Goal: Task Accomplishment & Management: Manage account settings

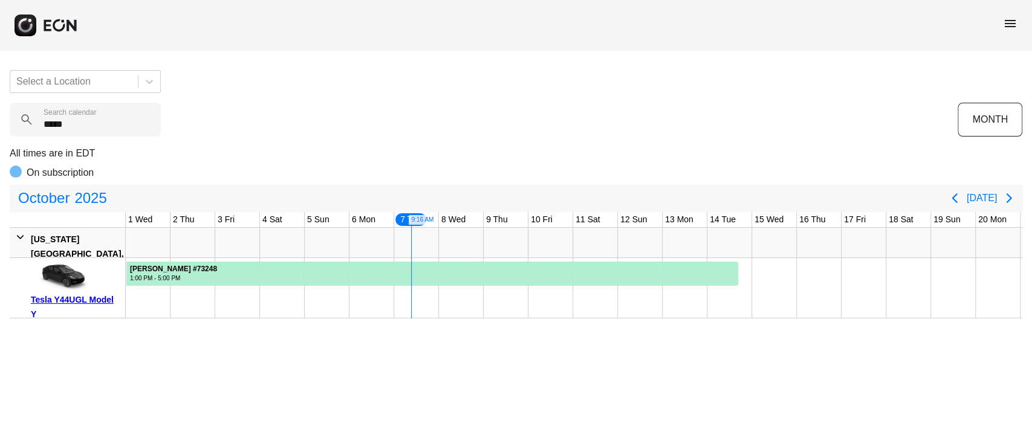
scroll to position [0, 269]
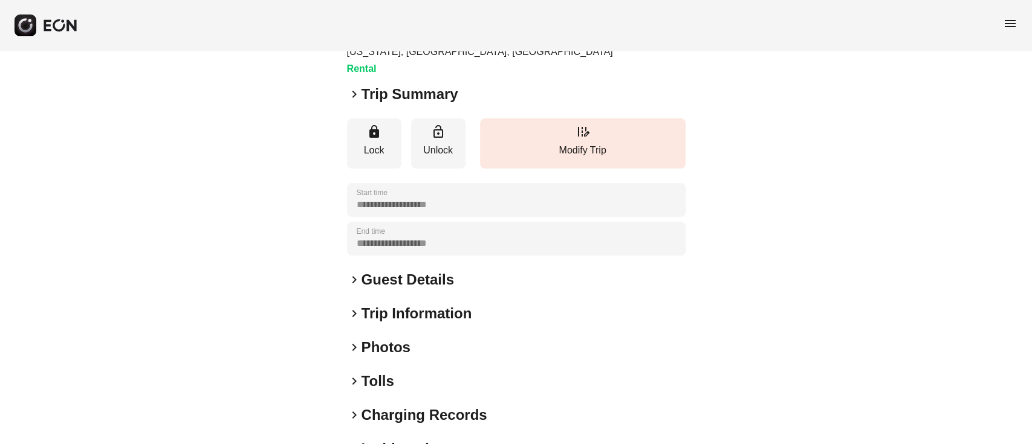
scroll to position [207, 0]
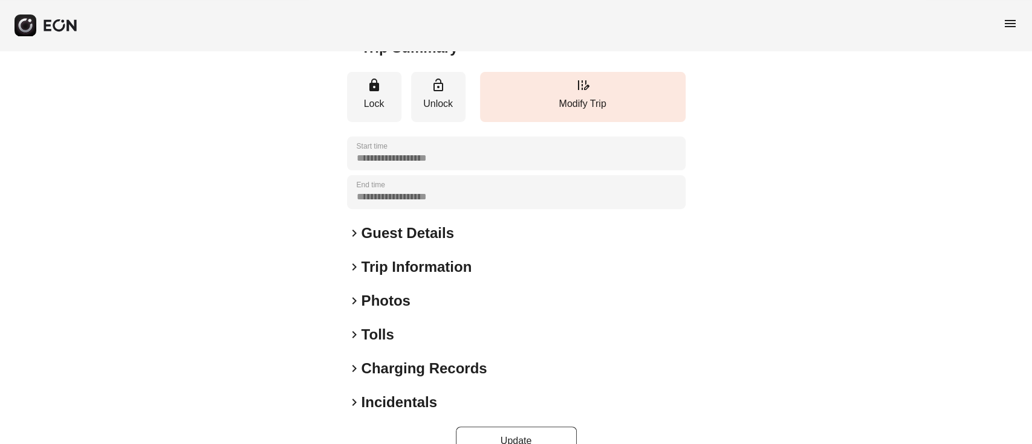
click at [405, 291] on h2 "Photos" at bounding box center [385, 300] width 49 height 19
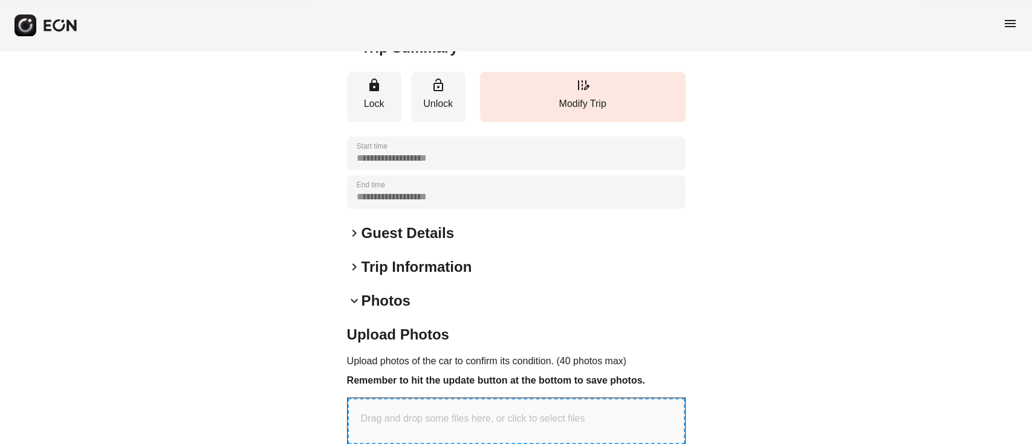
click at [406, 411] on div "Drag and drop some files here, or click to select files" at bounding box center [516, 421] width 337 height 46
type input "**********"
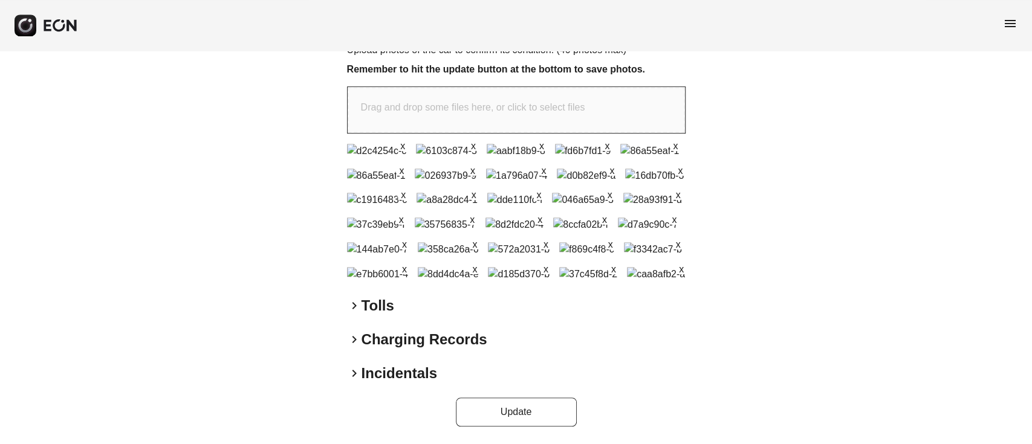
scroll to position [851, 0]
click at [539, 409] on button "Update" at bounding box center [516, 412] width 121 height 29
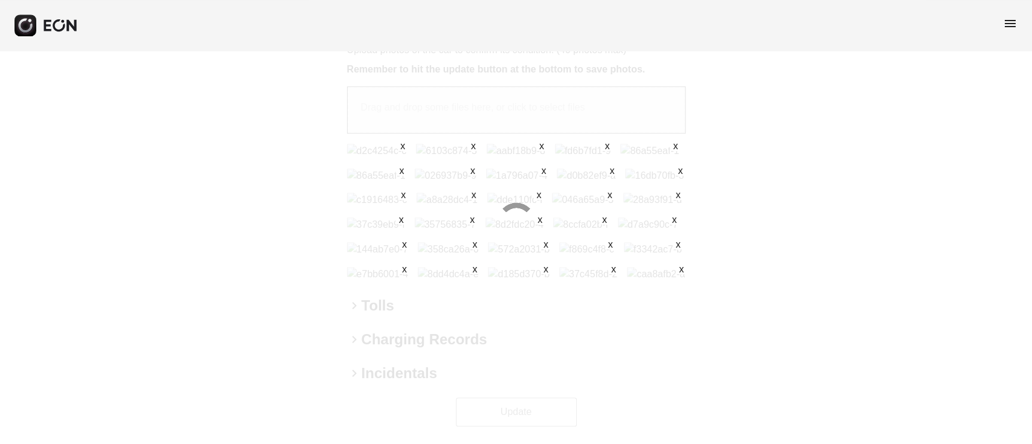
click at [539, 409] on div at bounding box center [516, 222] width 1032 height 444
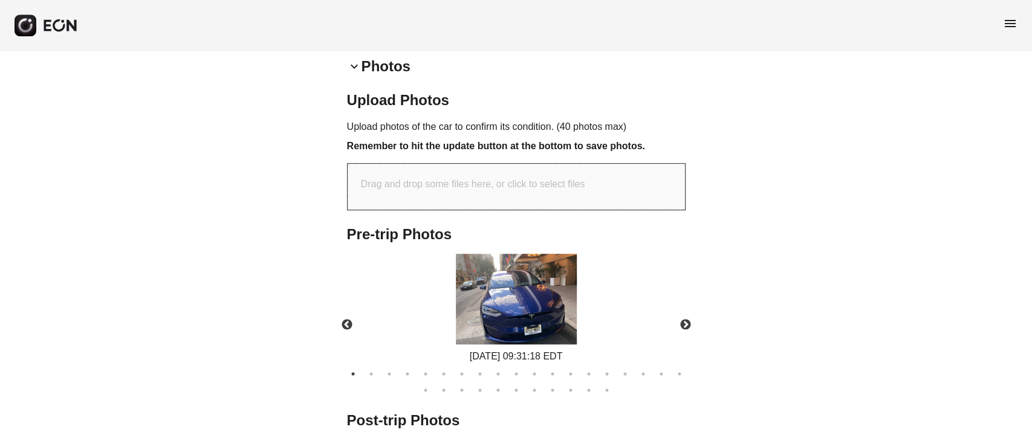
scroll to position [409, 0]
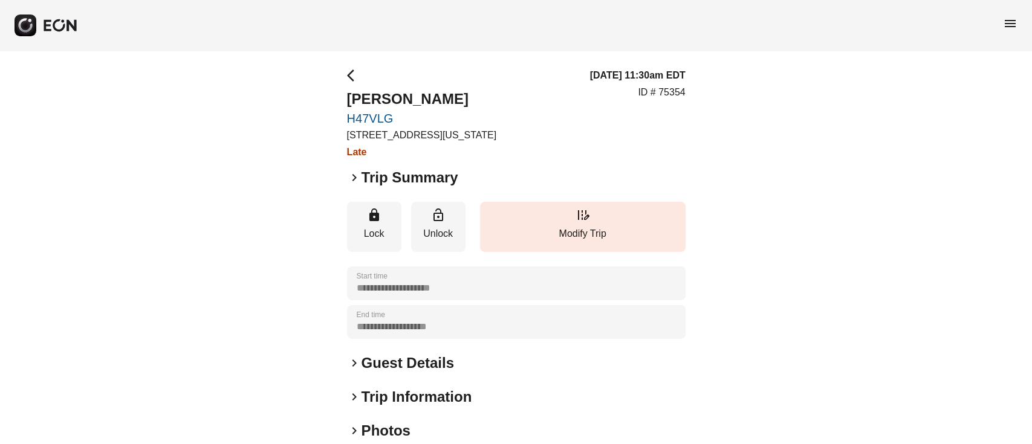
click at [400, 356] on h2 "Guest Details" at bounding box center [407, 363] width 92 height 19
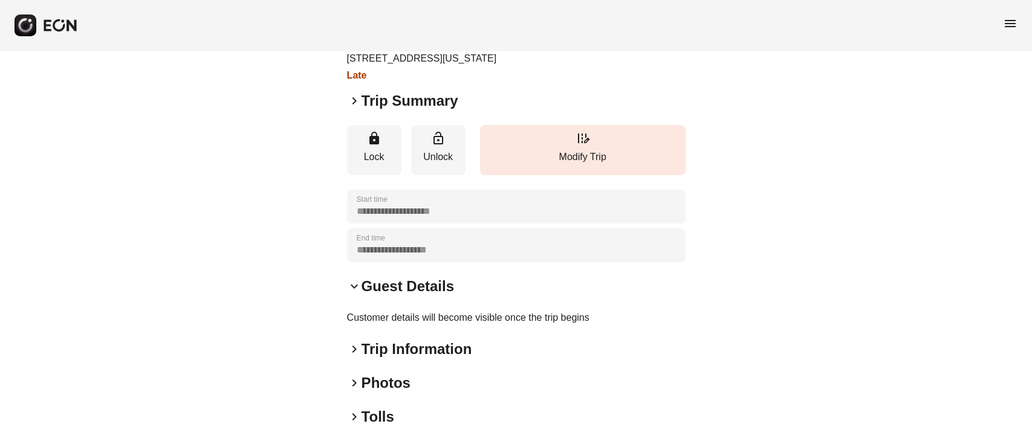
scroll to position [161, 0]
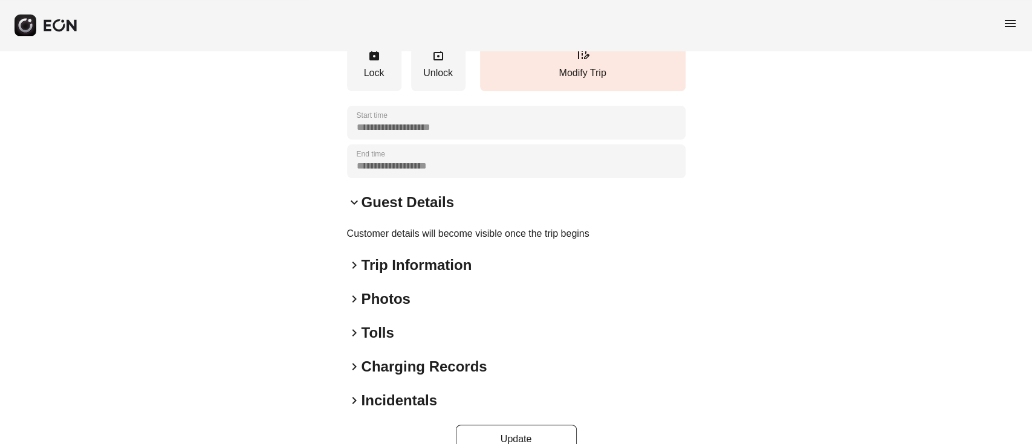
click at [425, 253] on div "**********" at bounding box center [516, 181] width 338 height 546
click at [425, 264] on h2 "Trip Information" at bounding box center [416, 265] width 111 height 19
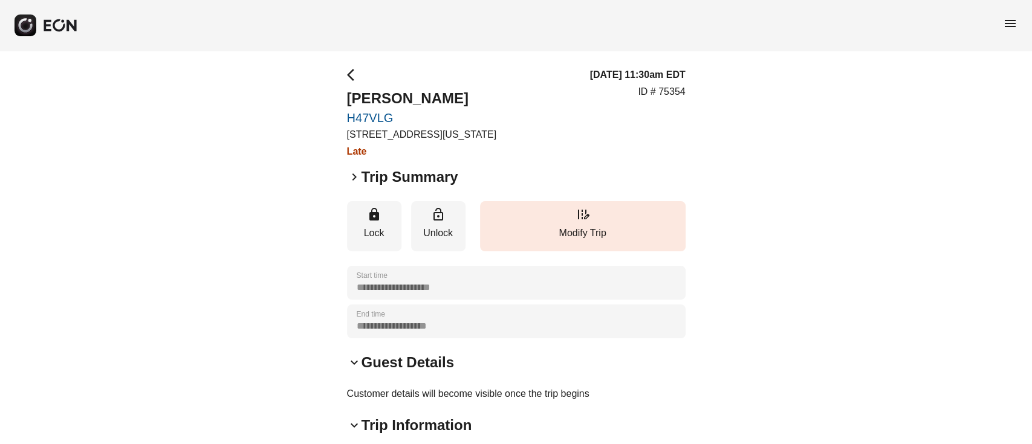
scroll to position [0, 0]
